Goal: Task Accomplishment & Management: Complete application form

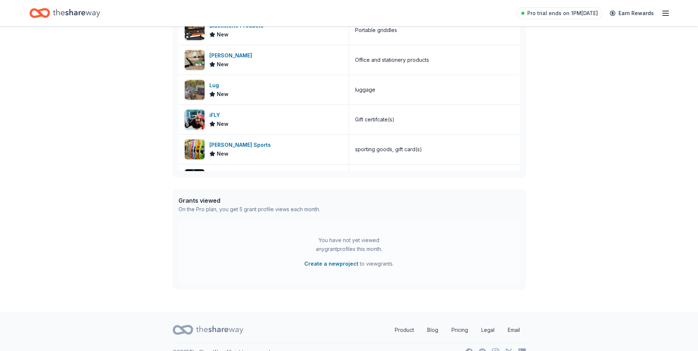
scroll to position [242, 0]
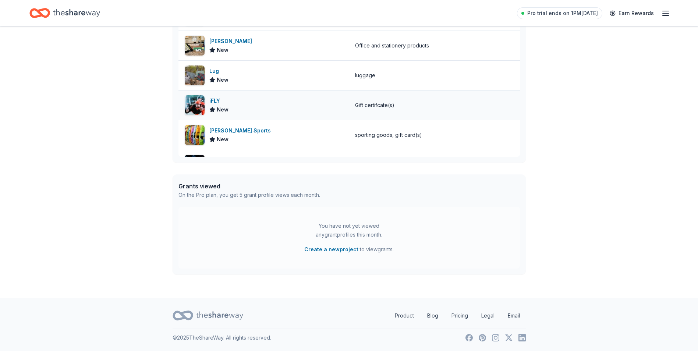
click at [213, 100] on div "iFLY" at bounding box center [218, 100] width 19 height 9
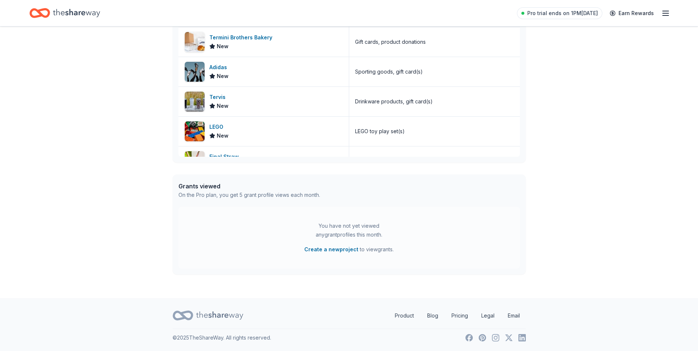
scroll to position [1063, 0]
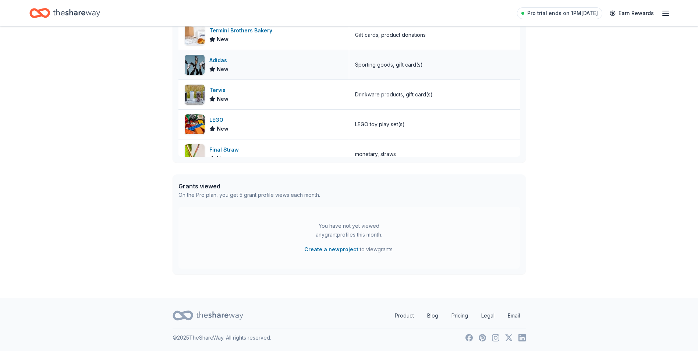
click at [217, 60] on div "Adidas" at bounding box center [219, 60] width 21 height 9
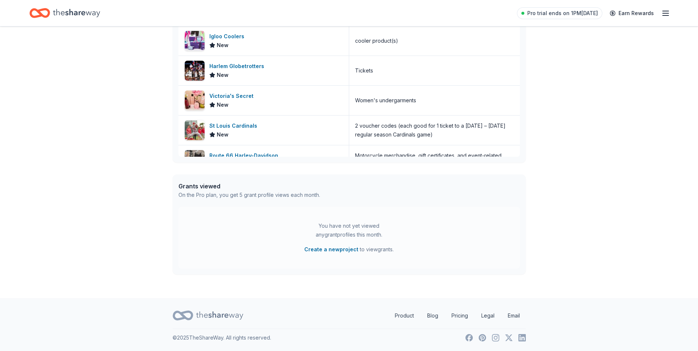
scroll to position [1298, 0]
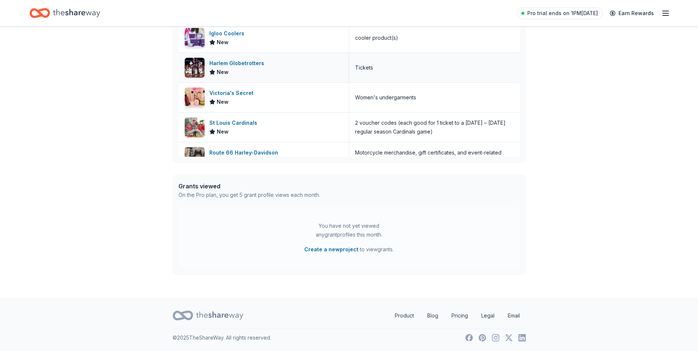
click at [232, 63] on div "Harlem Globetrotters" at bounding box center [238, 63] width 58 height 9
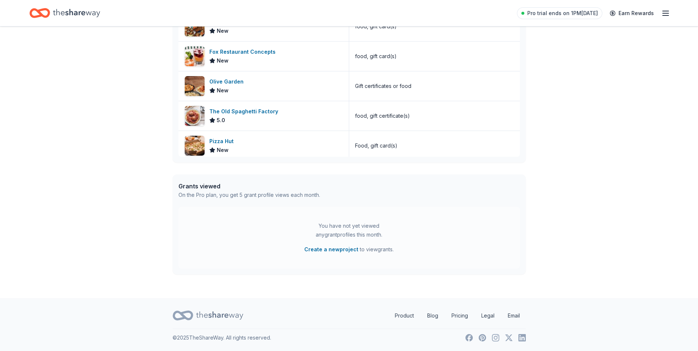
scroll to position [1593, 0]
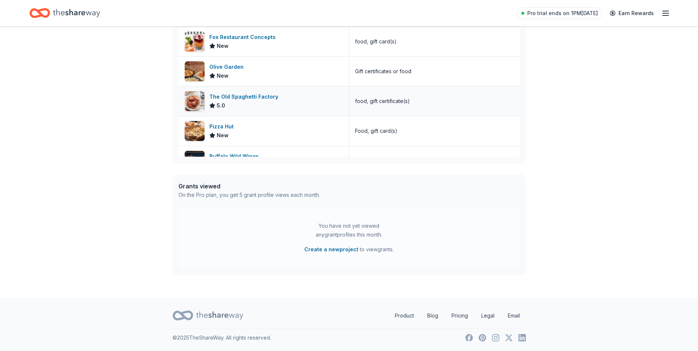
click at [257, 97] on div "The Old Spaghetti Factory" at bounding box center [245, 96] width 72 height 9
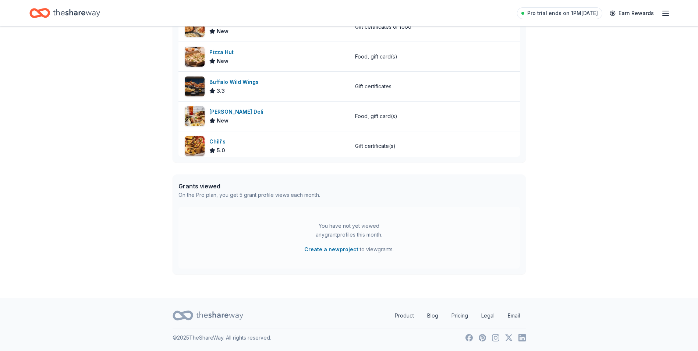
scroll to position [1711, 0]
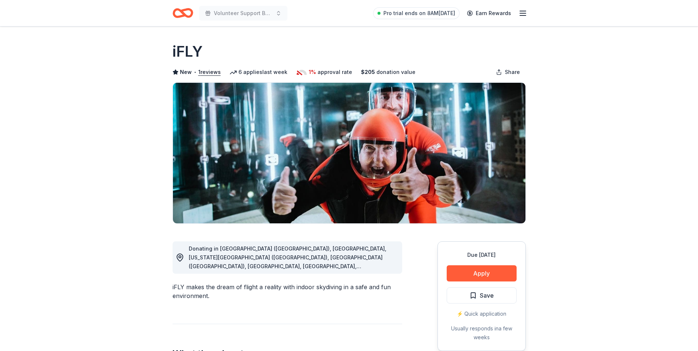
click at [523, 14] on icon "button" at bounding box center [522, 13] width 9 height 9
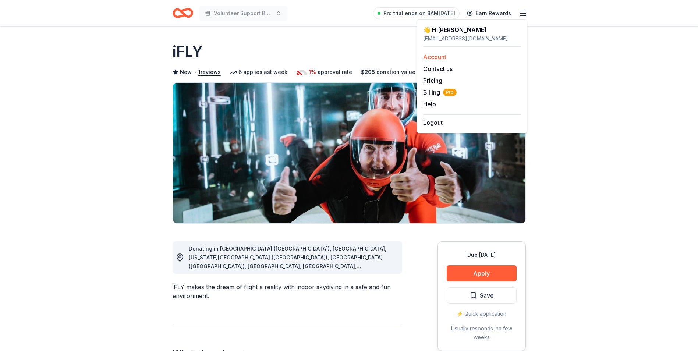
click at [437, 58] on link "Account" at bounding box center [434, 56] width 23 height 7
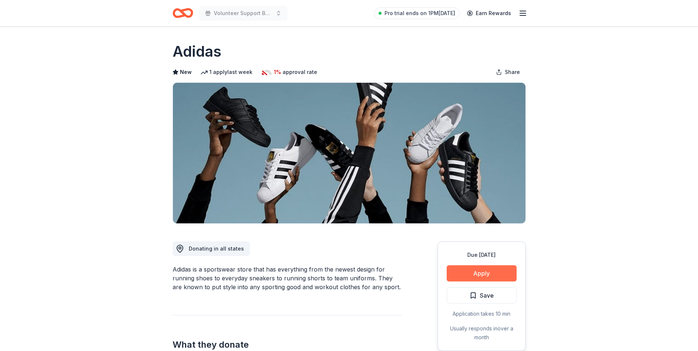
click at [473, 272] on button "Apply" at bounding box center [481, 273] width 70 height 16
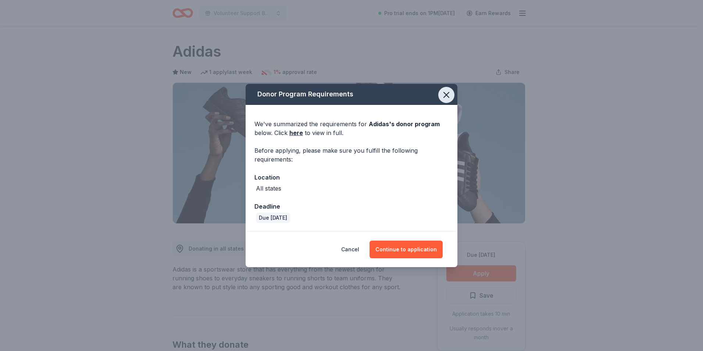
click at [445, 97] on icon "button" at bounding box center [446, 94] width 5 height 5
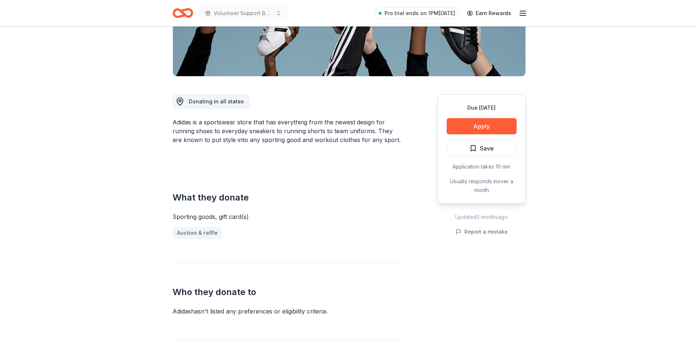
scroll to position [174, 0]
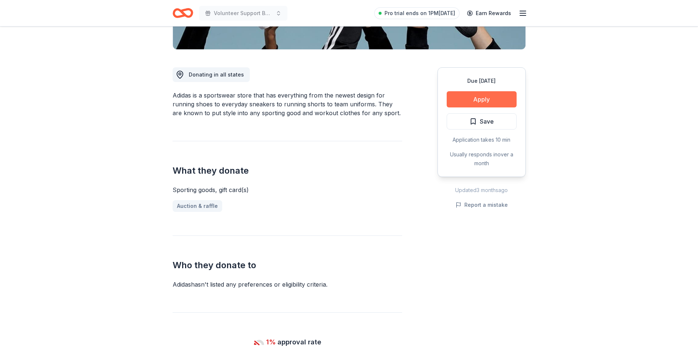
click at [483, 95] on button "Apply" at bounding box center [481, 99] width 70 height 16
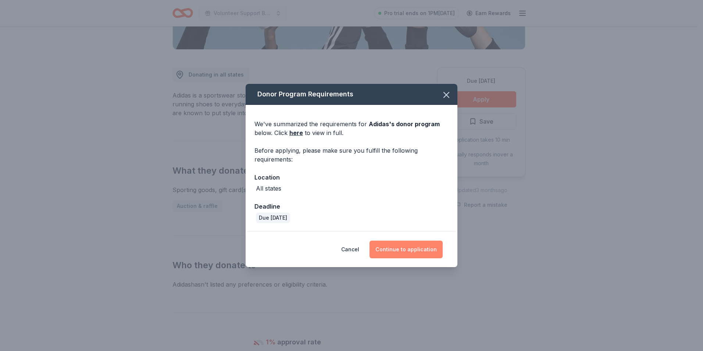
click at [411, 251] on button "Continue to application" at bounding box center [406, 249] width 73 height 18
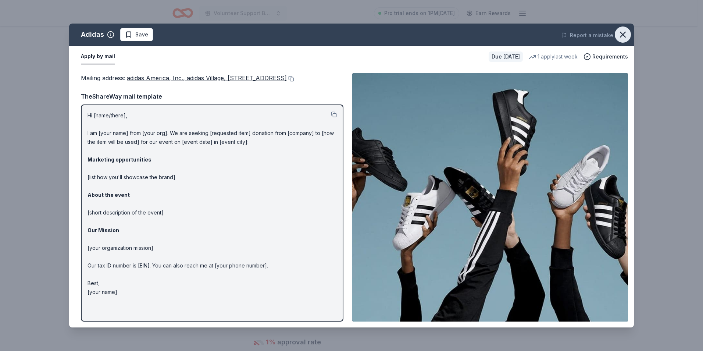
click at [626, 35] on icon "button" at bounding box center [623, 34] width 10 height 10
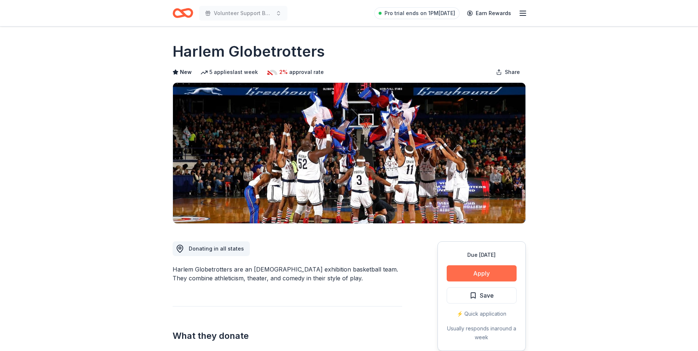
click at [477, 272] on button "Apply" at bounding box center [481, 273] width 70 height 16
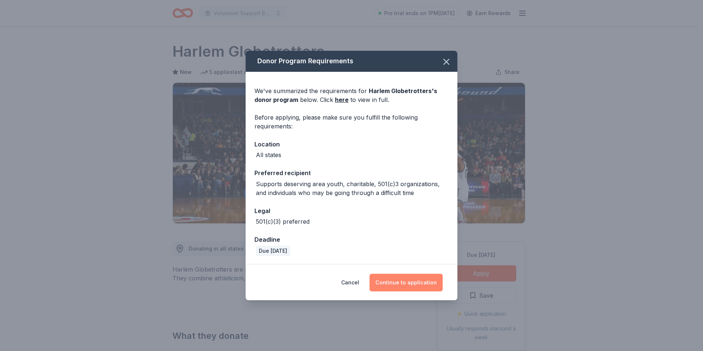
click at [406, 282] on button "Continue to application" at bounding box center [406, 283] width 73 height 18
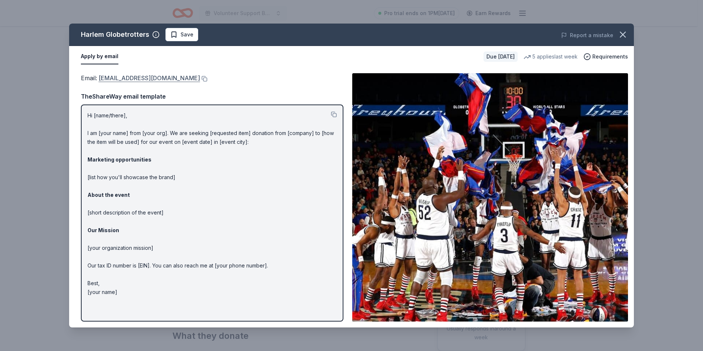
click at [142, 80] on link "info@harlemglobetrotters.com" at bounding box center [149, 78] width 101 height 10
click at [214, 90] on div "Email : info@harlemglobetrotters.com TheShareWay email template Hi [name/there]…" at bounding box center [212, 197] width 263 height 248
click at [620, 33] on icon "button" at bounding box center [623, 34] width 10 height 10
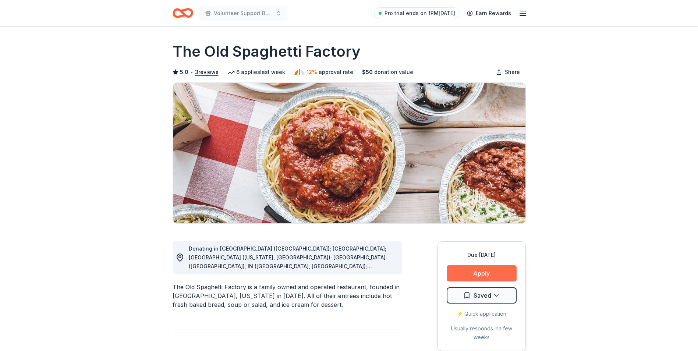
click at [480, 275] on button "Apply" at bounding box center [481, 273] width 70 height 16
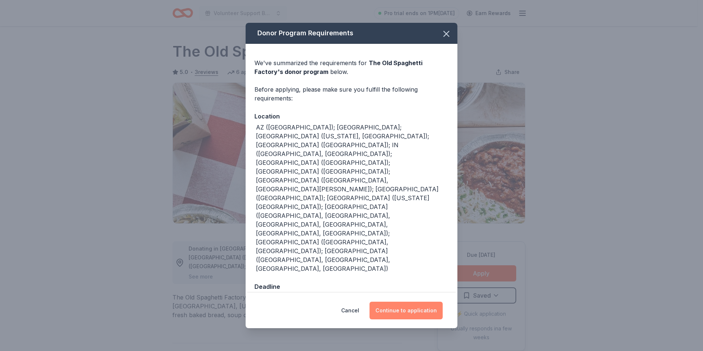
click at [408, 302] on button "Continue to application" at bounding box center [406, 311] width 73 height 18
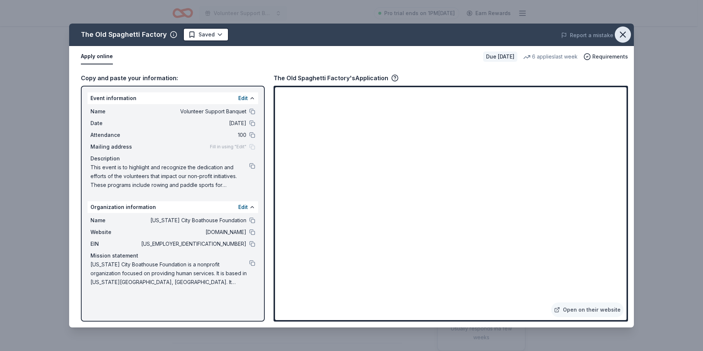
click at [623, 35] on icon "button" at bounding box center [622, 34] width 5 height 5
